Goal: Transaction & Acquisition: Obtain resource

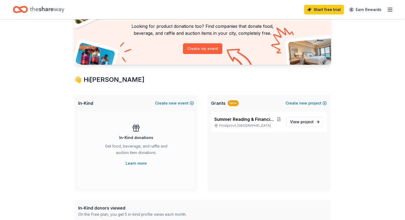
scroll to position [48, 0]
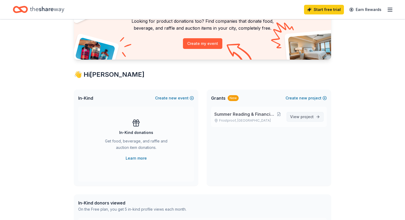
click at [301, 118] on span "project" at bounding box center [306, 117] width 13 height 5
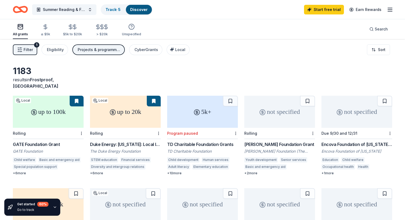
click at [124, 141] on div "Duke Energy: [US_STATE]: Local Impact Grants" at bounding box center [125, 144] width 71 height 6
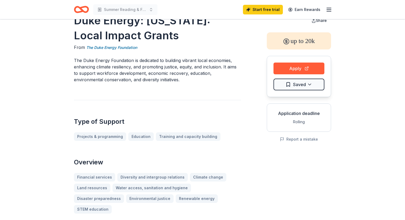
scroll to position [17, 0]
click at [283, 70] on button "Apply" at bounding box center [298, 68] width 51 height 12
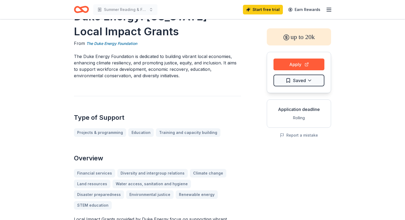
scroll to position [22, 0]
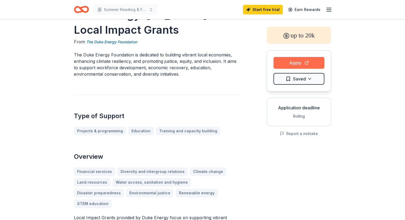
click at [280, 62] on button "Apply" at bounding box center [298, 63] width 51 height 12
